Goal: Information Seeking & Learning: Learn about a topic

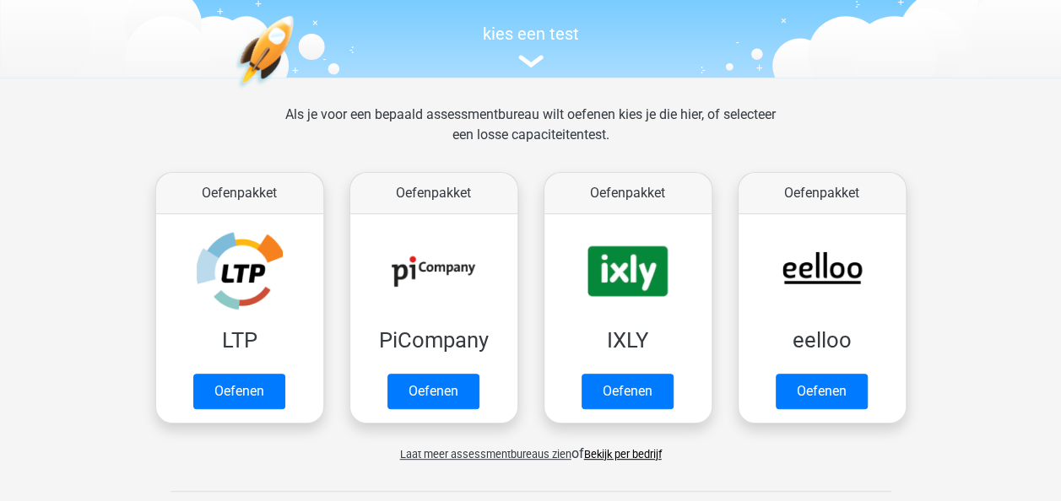
scroll to position [169, 0]
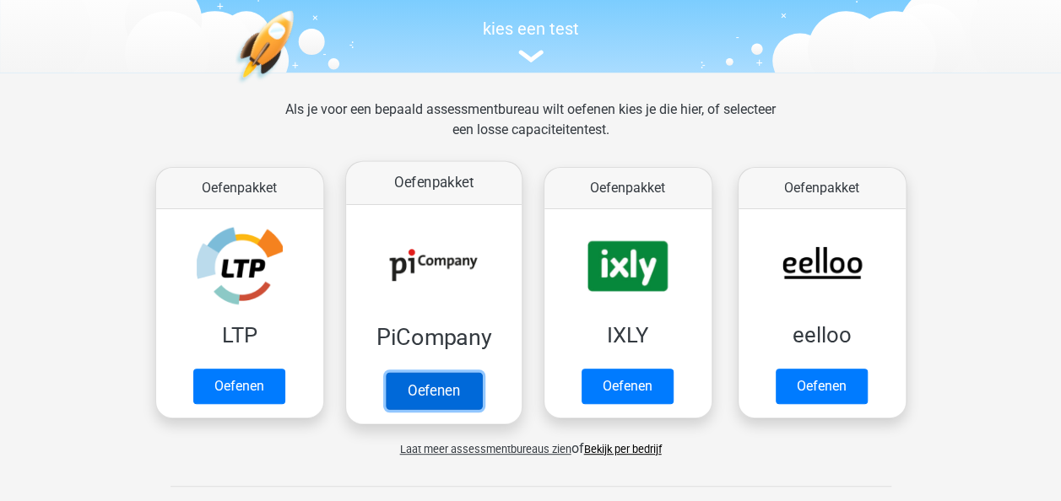
click at [430, 389] on link "Oefenen" at bounding box center [433, 390] width 96 height 37
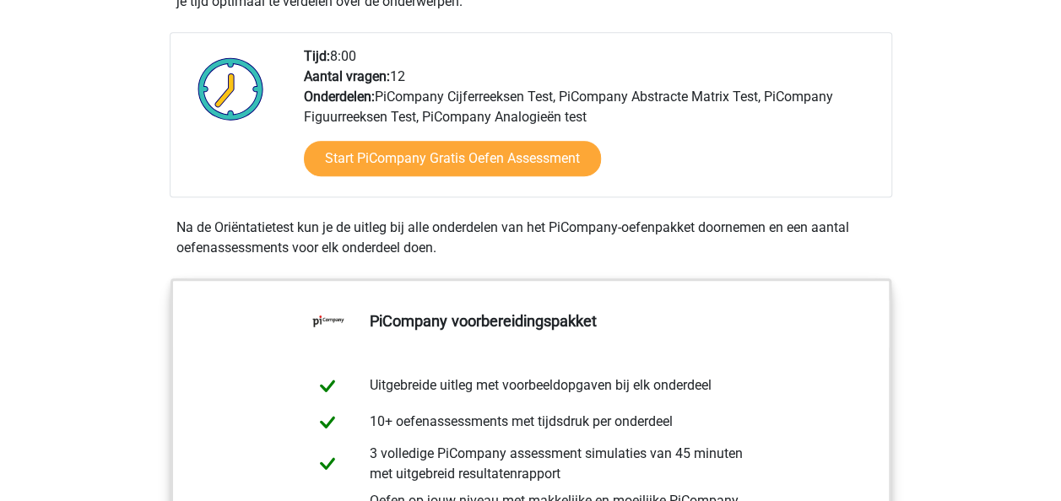
scroll to position [338, 0]
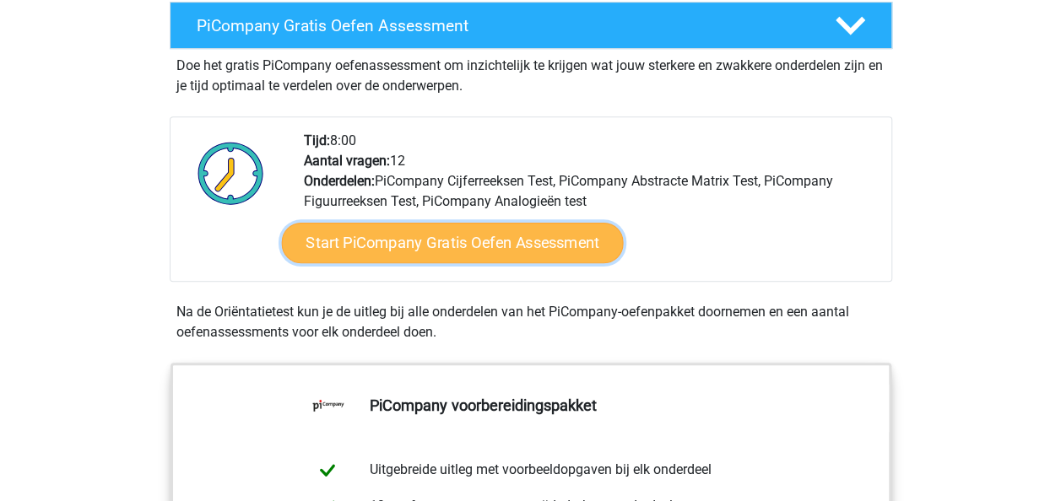
click at [482, 257] on link "Start PiCompany Gratis Oefen Assessment" at bounding box center [452, 243] width 342 height 41
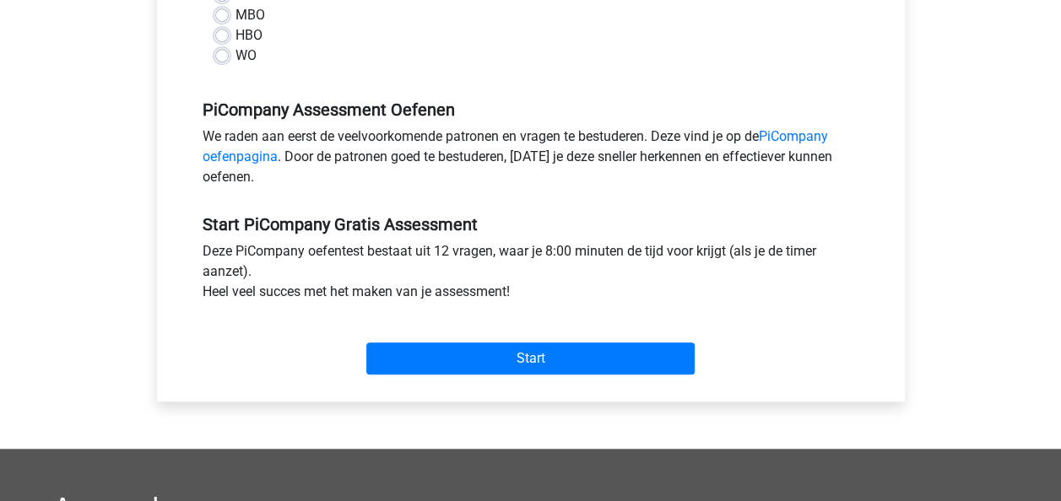
scroll to position [338, 0]
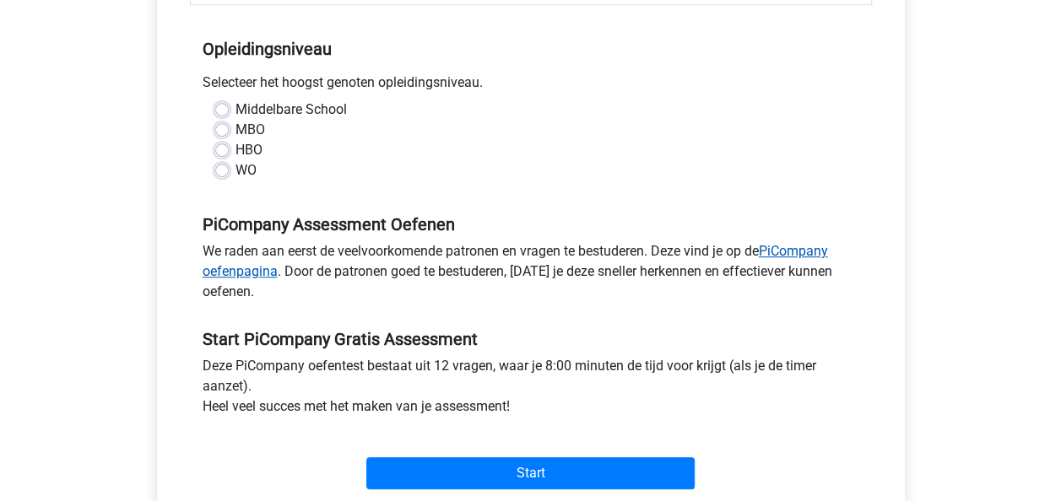
click at [802, 272] on link "PiCompany oefenpagina" at bounding box center [515, 261] width 625 height 36
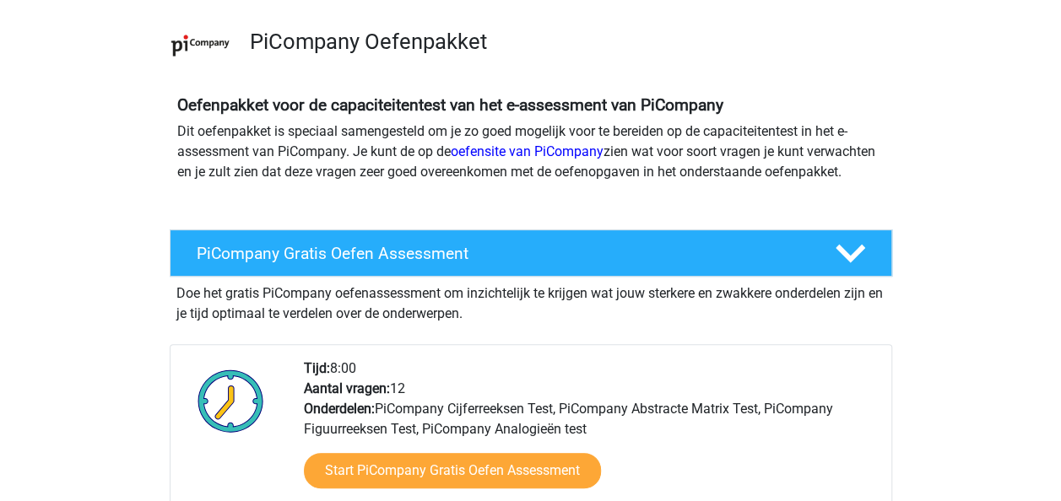
scroll to position [84, 0]
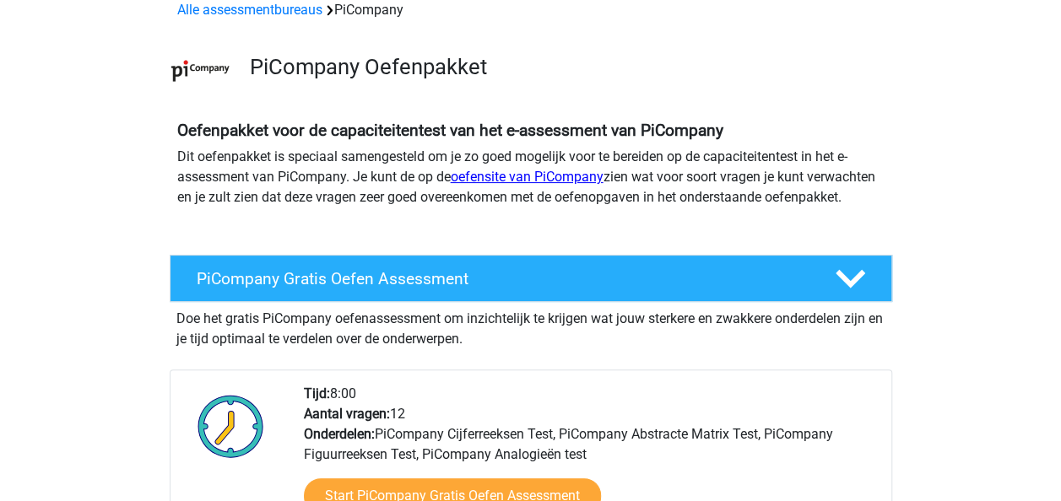
click at [527, 174] on link "oefensite van PiCompany" at bounding box center [527, 177] width 153 height 16
click at [488, 176] on link "oefensite van PiCompany" at bounding box center [527, 177] width 153 height 16
